Goal: Transaction & Acquisition: Purchase product/service

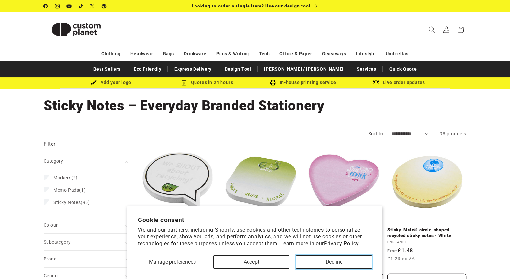
click at [323, 264] on button "Decline" at bounding box center [334, 261] width 76 height 13
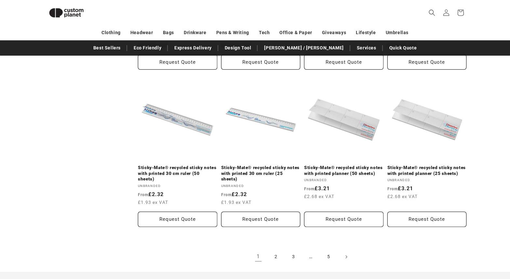
scroll to position [683, 0]
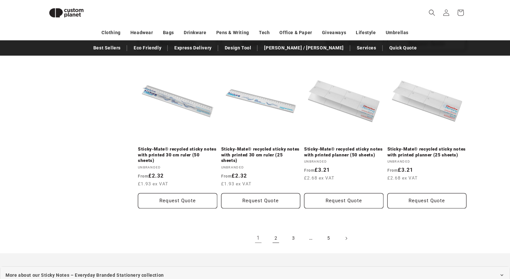
click at [271, 239] on link "2" at bounding box center [276, 238] width 14 height 14
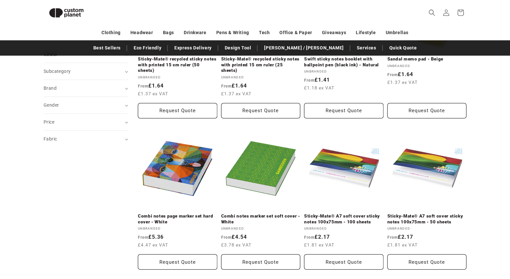
scroll to position [165, 0]
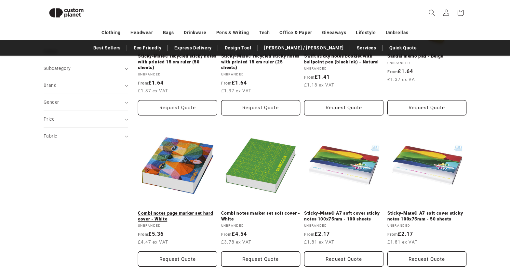
click at [176, 210] on link "Combi notes page marker set hard cover - White" at bounding box center [177, 215] width 79 height 11
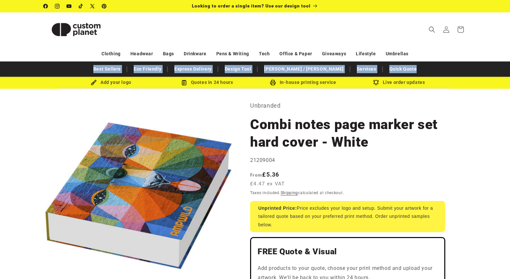
drag, startPoint x: 507, startPoint y: 55, endPoint x: 508, endPoint y: 68, distance: 13.3
click at [508, 68] on div "Search My Account / Order Progress Cart Clothing Clothing T-shirts" at bounding box center [255, 44] width 510 height 64
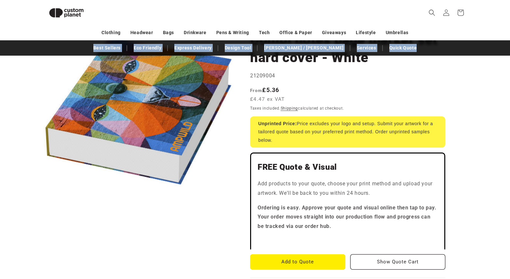
scroll to position [73, 0]
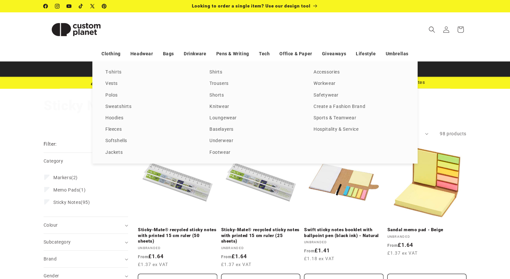
select select "**********"
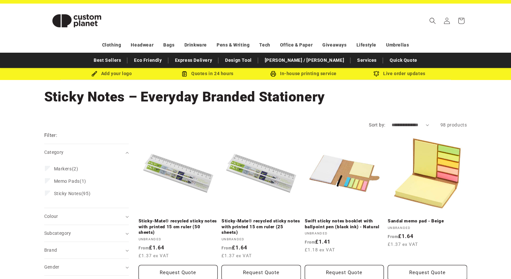
scroll to position [13, 0]
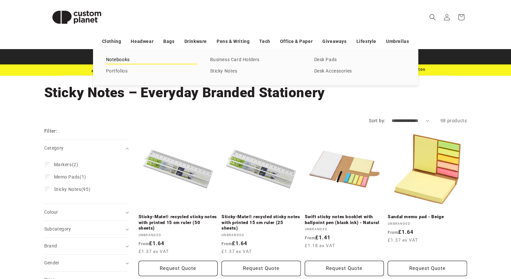
click at [120, 59] on link "Notebooks" at bounding box center [151, 60] width 91 height 9
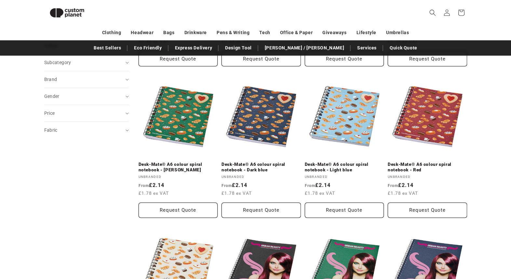
scroll to position [187, 0]
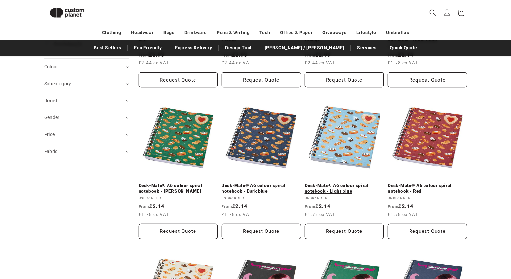
click at [346, 183] on link "Desk-Mate® A6 colour spiral notebook - Light blue" at bounding box center [344, 188] width 79 height 11
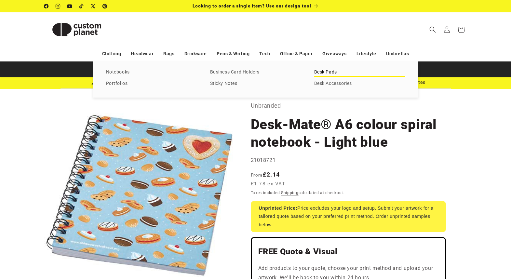
click at [326, 71] on link "Desk Pads" at bounding box center [359, 72] width 91 height 9
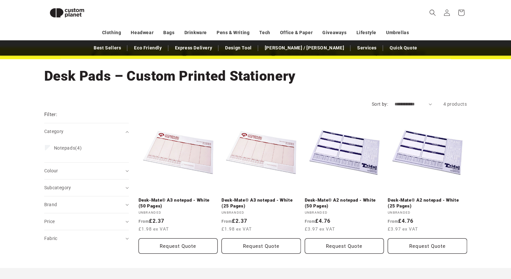
scroll to position [15, 0]
